Goal: Task Accomplishment & Management: Complete application form

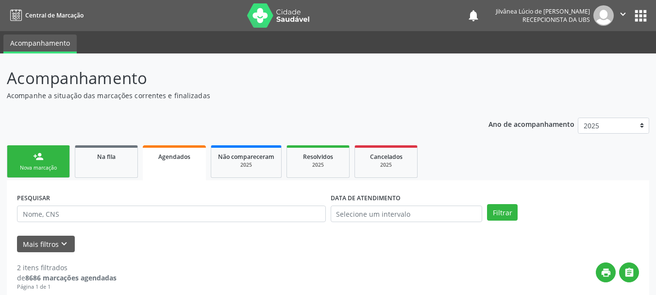
click at [46, 165] on div "Nova marcação" at bounding box center [38, 167] width 49 height 7
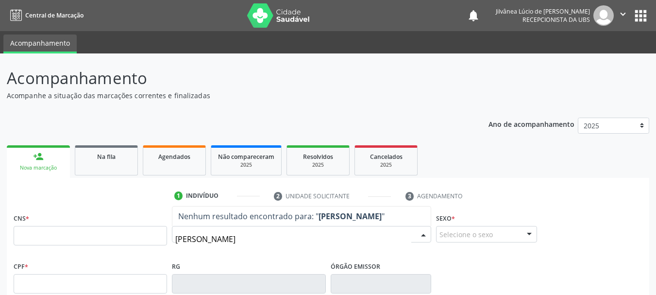
type input "[PERSON_NAME]"
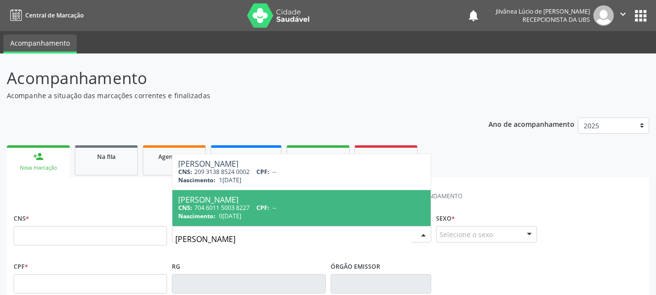
click at [268, 214] on div "Nascimento: 0[DATE]" at bounding box center [301, 216] width 247 height 8
type input "704 6011 5003 8227"
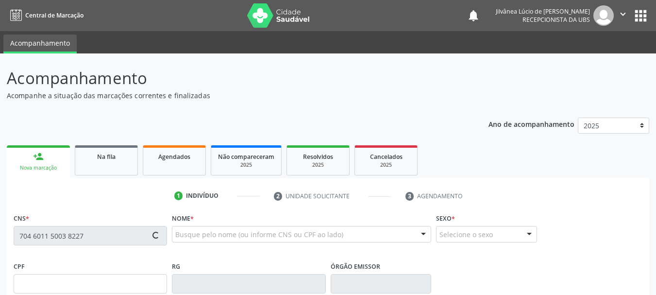
type input "0305466488"
type input "SSP"
type input "0[DATE]"
type input "[PERSON_NAME]"
type input "[PHONE_NUMBER]"
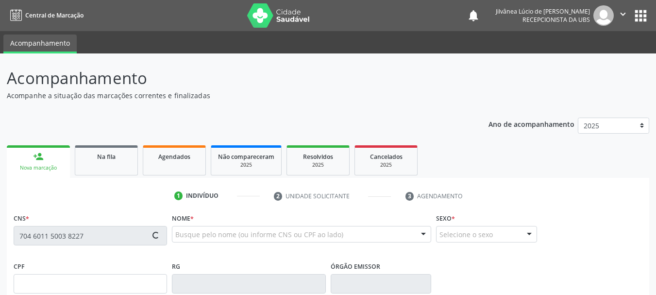
type input "S/N"
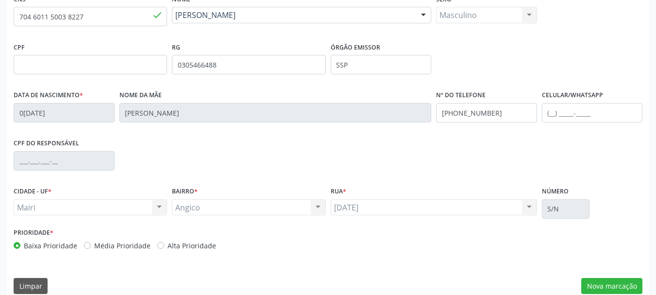
scroll to position [232, 0]
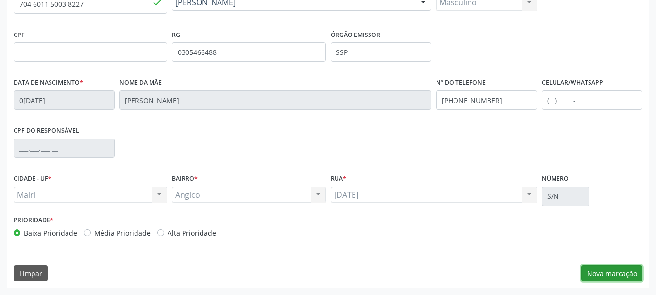
click at [594, 269] on button "Nova marcação" at bounding box center [611, 273] width 61 height 17
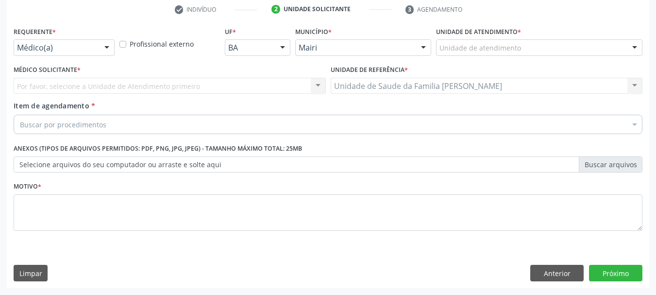
scroll to position [186, 0]
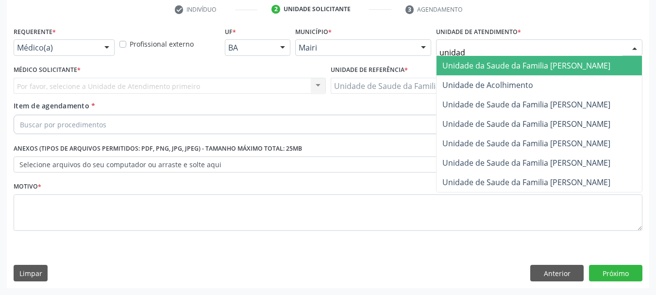
type input "unidade"
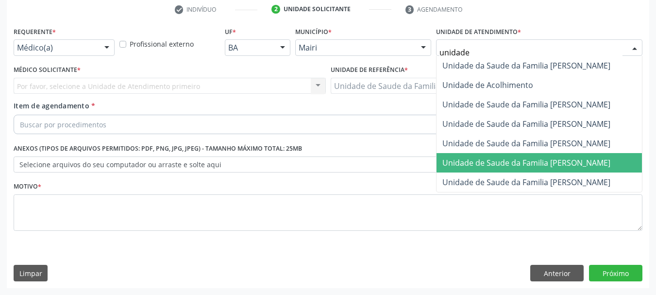
click at [527, 155] on span "Unidade de Saude da Familia [PERSON_NAME]" at bounding box center [538, 162] width 205 height 19
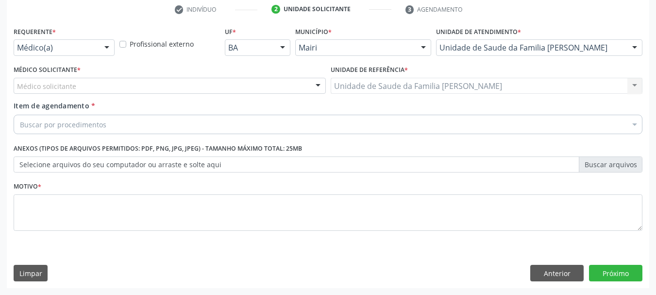
click at [184, 83] on div "Médico solicitante" at bounding box center [170, 86] width 312 height 17
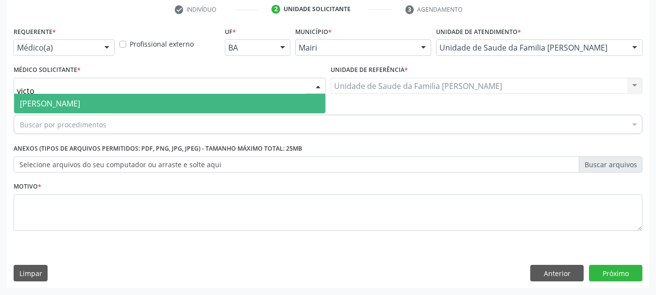
type input "victor"
click at [188, 102] on span "[PERSON_NAME]" at bounding box center [169, 103] width 311 height 19
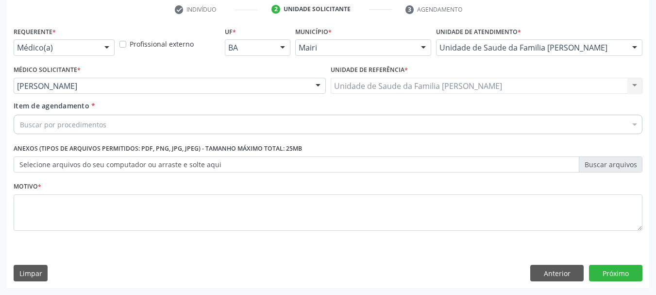
click at [137, 123] on div "Buscar por procedimentos" at bounding box center [328, 124] width 629 height 19
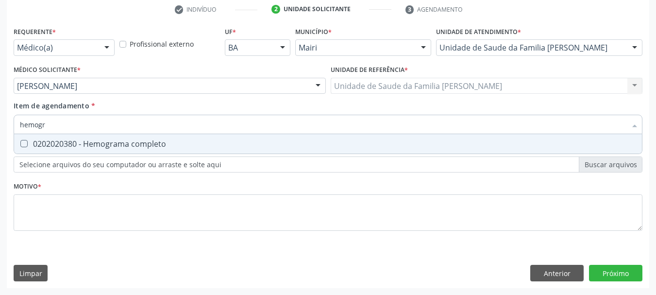
type input "hemogra"
click at [133, 143] on div "0202020380 - Hemograma completo" at bounding box center [328, 144] width 616 height 8
checkbox completo "true"
drag, startPoint x: 70, startPoint y: 121, endPoint x: 0, endPoint y: 124, distance: 70.5
click at [0, 124] on div "Acompanhamento Acompanhe a situação das marcações correntes e finalizadas Relat…" at bounding box center [328, 81] width 656 height 428
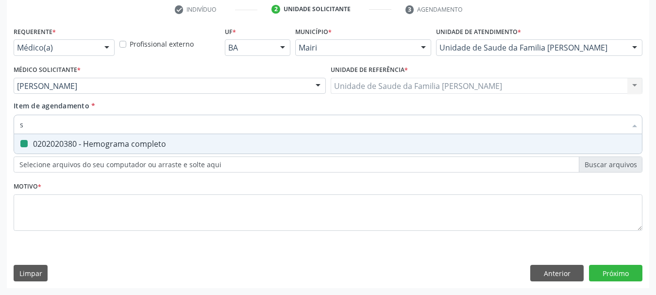
type input "so"
checkbox completo "false"
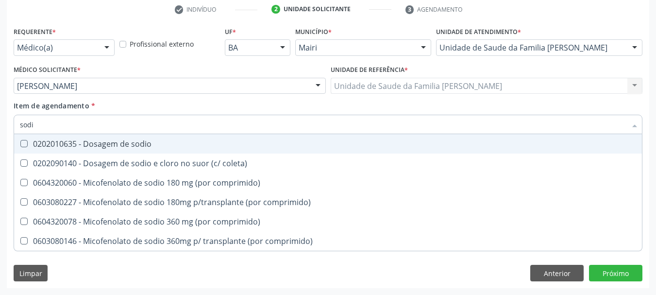
type input "sodio"
click at [35, 148] on div "0202010635 - Dosagem de sodio" at bounding box center [328, 144] width 616 height 8
checkbox sodio "true"
drag, startPoint x: 54, startPoint y: 127, endPoint x: 0, endPoint y: 129, distance: 54.4
click at [0, 129] on div "Acompanhamento Acompanhe a situação das marcações correntes e finalizadas Relat…" at bounding box center [328, 81] width 656 height 428
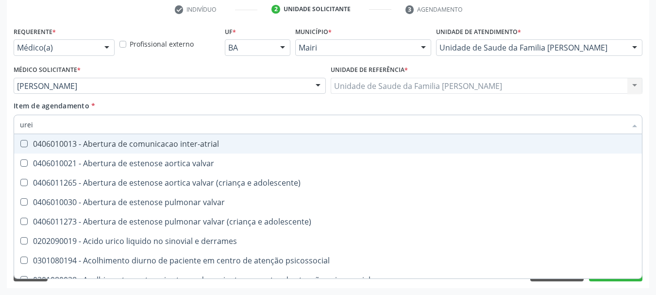
type input "ureia"
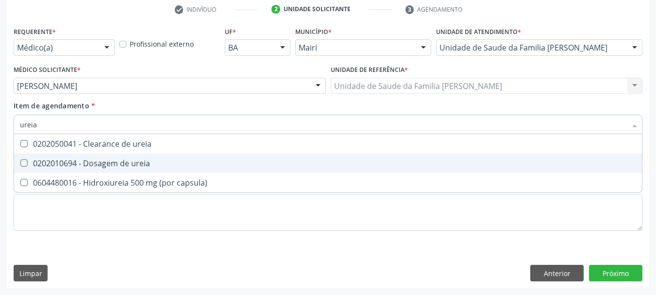
click at [45, 165] on div "0202010694 - Dosagem de ureia" at bounding box center [328, 163] width 616 height 8
checkbox ureia "true"
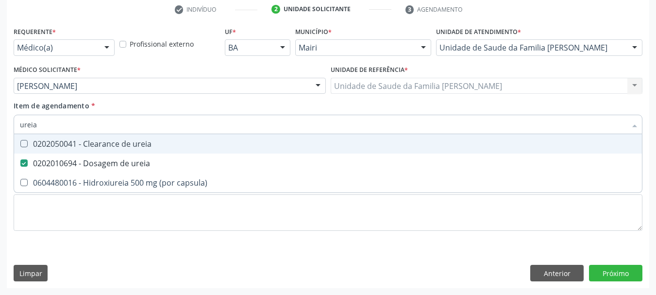
drag, startPoint x: 57, startPoint y: 121, endPoint x: 0, endPoint y: 131, distance: 58.2
click at [0, 131] on div "Acompanhamento Acompanhe a situação das marcações correntes e finalizadas Relat…" at bounding box center [328, 81] width 656 height 428
type input "c"
checkbox ureia "false"
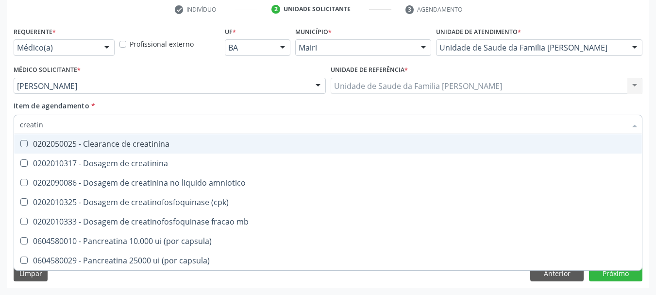
type input "creatini"
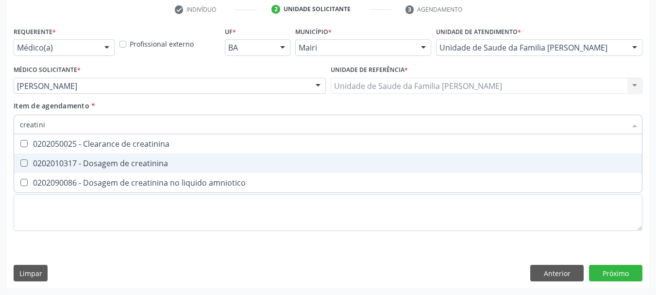
click at [58, 167] on div "0202010317 - Dosagem de creatinina" at bounding box center [328, 163] width 616 height 8
checkbox creatinina "true"
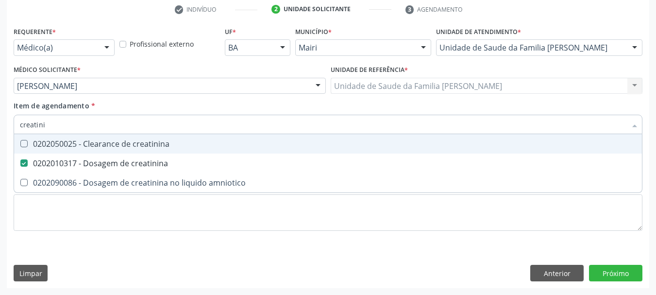
drag, startPoint x: 62, startPoint y: 127, endPoint x: 0, endPoint y: 137, distance: 63.0
click at [0, 137] on div "Acompanhamento Acompanhe a situação das marcações correntes e finalizadas Relat…" at bounding box center [328, 81] width 656 height 428
type input "po"
checkbox creatinina "false"
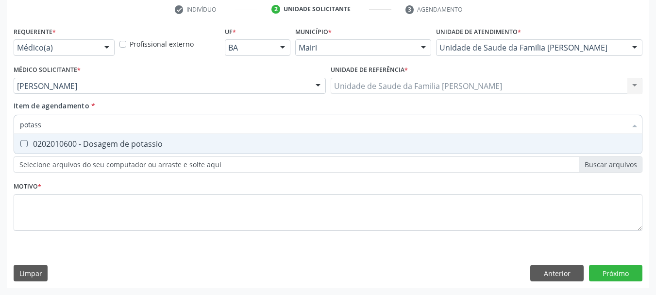
type input "potassi"
click at [53, 142] on div "0202010600 - Dosagem de potassio" at bounding box center [328, 144] width 616 height 8
checkbox potassio "true"
drag, startPoint x: 51, startPoint y: 125, endPoint x: 0, endPoint y: 122, distance: 51.5
click at [0, 123] on div "Acompanhamento Acompanhe a situação das marcações correntes e finalizadas Relat…" at bounding box center [328, 81] width 656 height 428
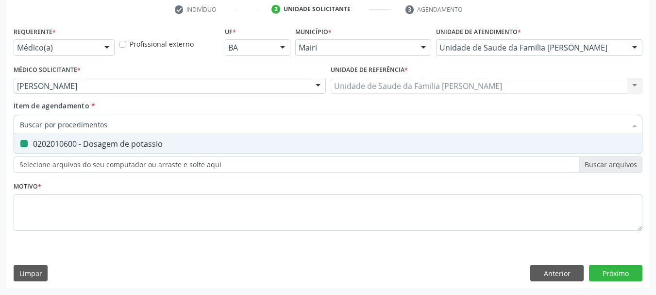
checkbox potassio "false"
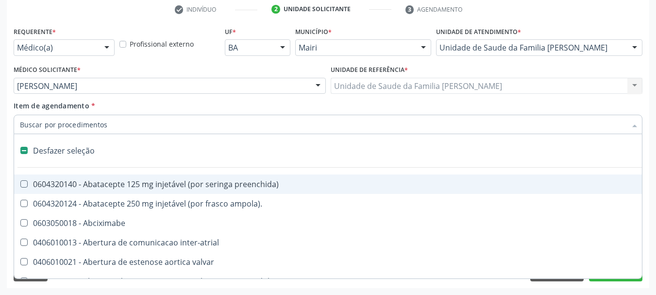
click at [0, 150] on div "Acompanhamento Acompanhe a situação das marcações correntes e finalizadas Relat…" at bounding box center [328, 81] width 656 height 428
checkbox ampola\)\ "true"
checkbox Abciximabe "true"
checkbox inter-atrial "true"
checkbox valvar "true"
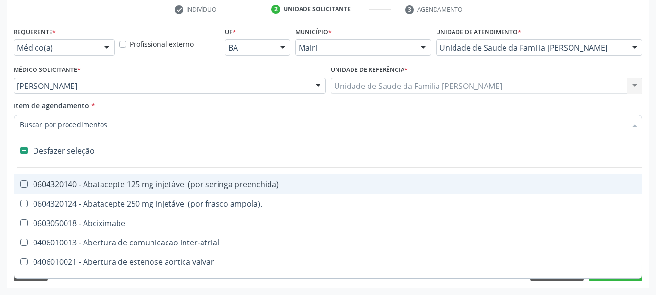
checkbox adolescente\) "true"
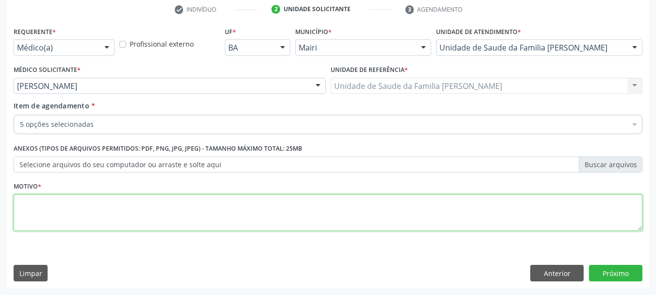
click at [39, 207] on textarea at bounding box center [328, 212] width 629 height 37
type textarea "Avaliação."
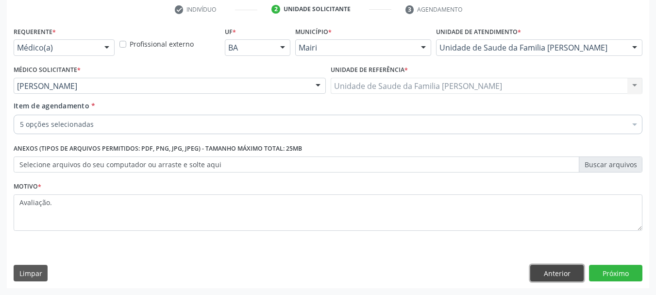
click at [560, 270] on button "Anterior" at bounding box center [556, 273] width 53 height 17
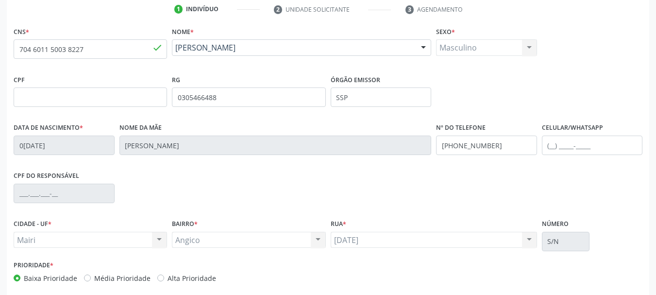
click at [167, 276] on label "Alta Prioridade" at bounding box center [191, 278] width 49 height 10
click at [159, 276] on input "Alta Prioridade" at bounding box center [160, 277] width 7 height 9
radio input "true"
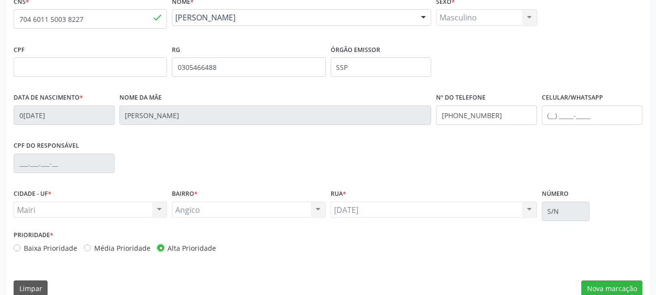
scroll to position [232, 0]
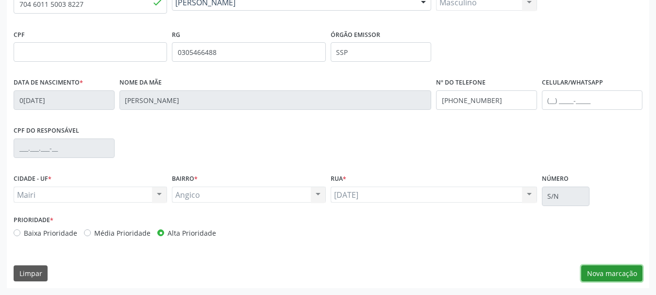
click at [606, 270] on button "Nova marcação" at bounding box center [611, 273] width 61 height 17
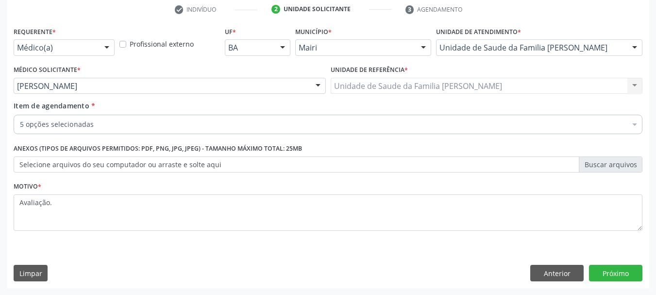
scroll to position [186, 0]
click at [607, 277] on button "Próximo" at bounding box center [615, 273] width 53 height 17
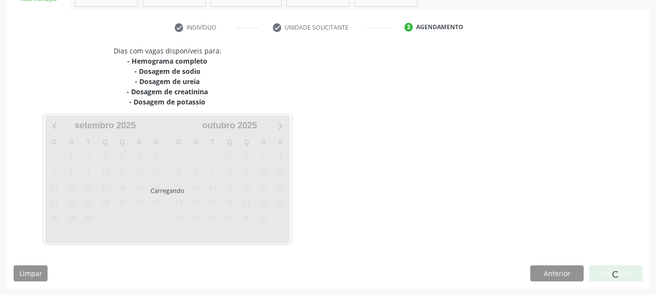
scroll to position [168, 0]
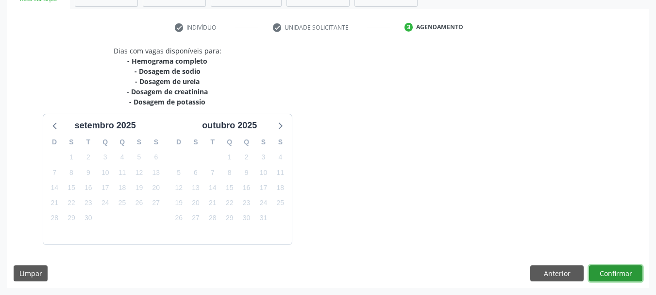
click at [607, 276] on button "Confirmar" at bounding box center [615, 273] width 53 height 17
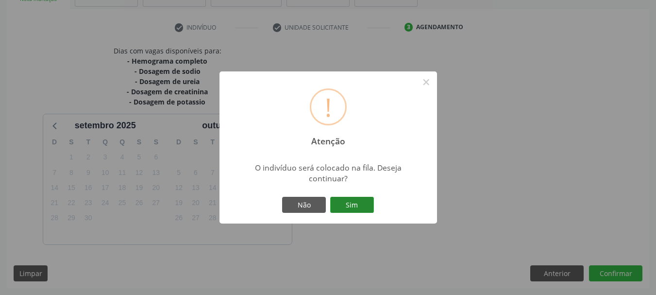
click at [339, 207] on button "Sim" at bounding box center [352, 205] width 44 height 17
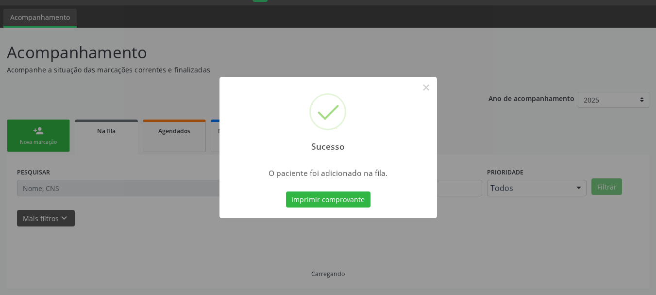
scroll to position [26, 0]
